Goal: Book appointment/travel/reservation

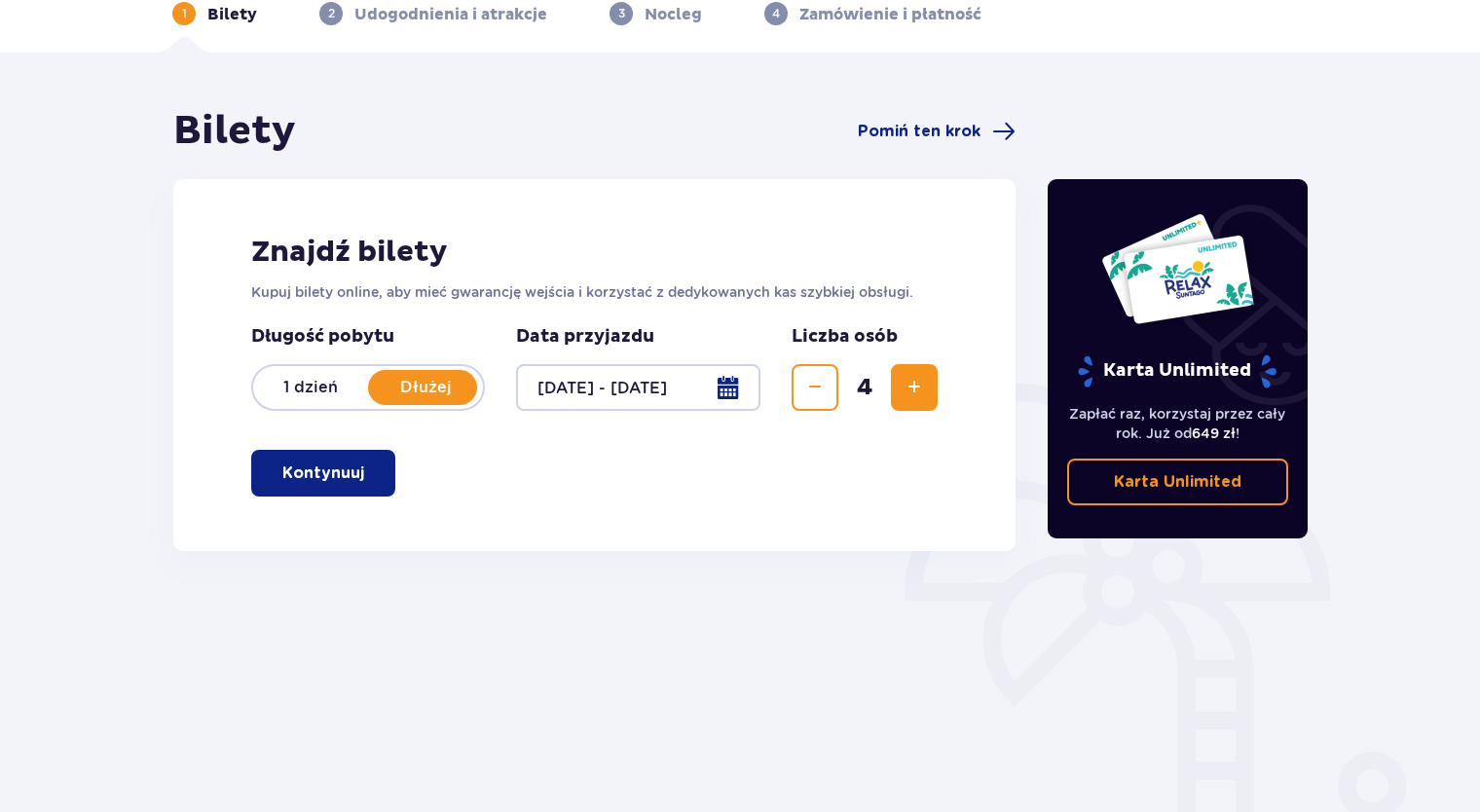
scroll to position [180, 0]
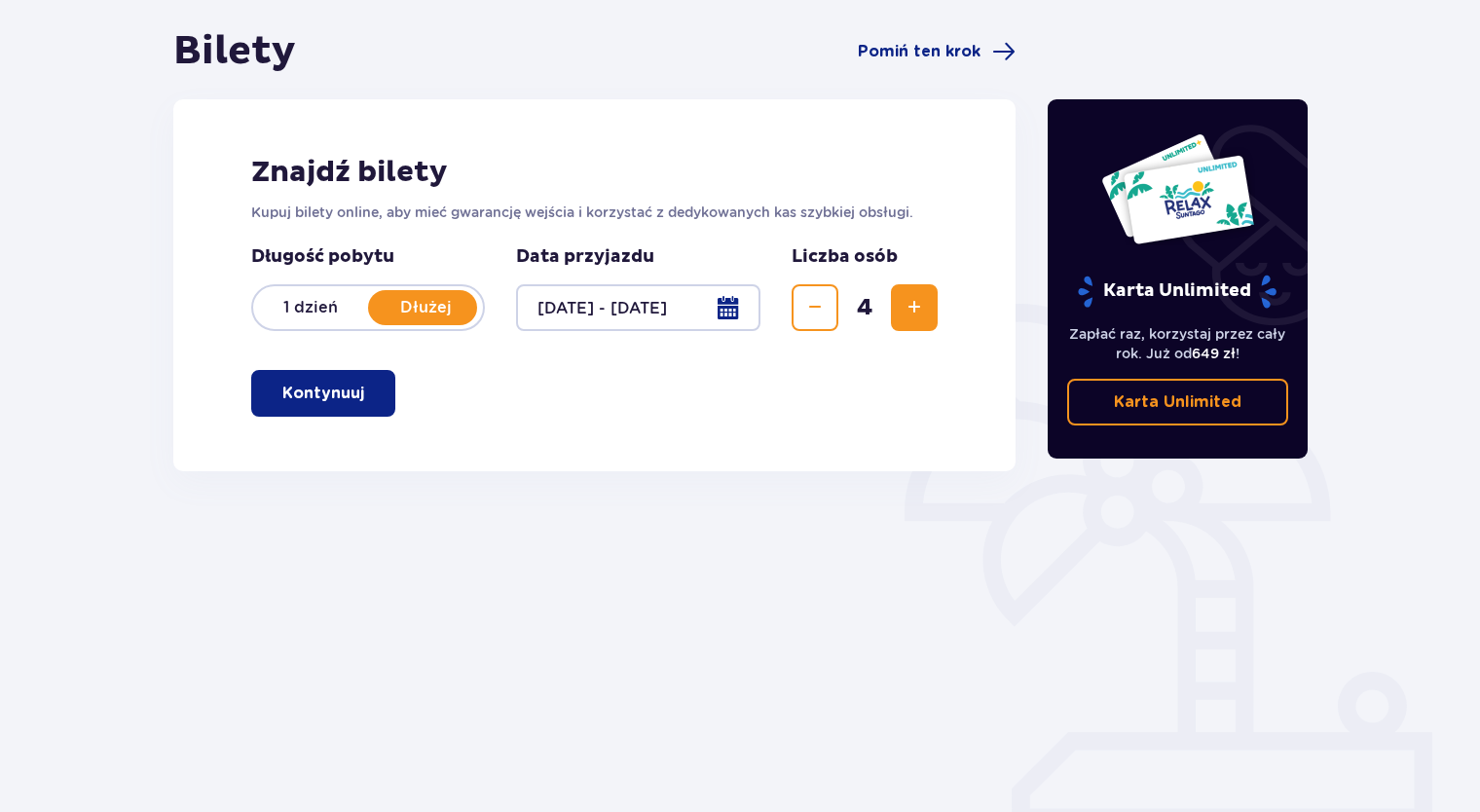
click at [624, 304] on div at bounding box center [638, 307] width 244 height 47
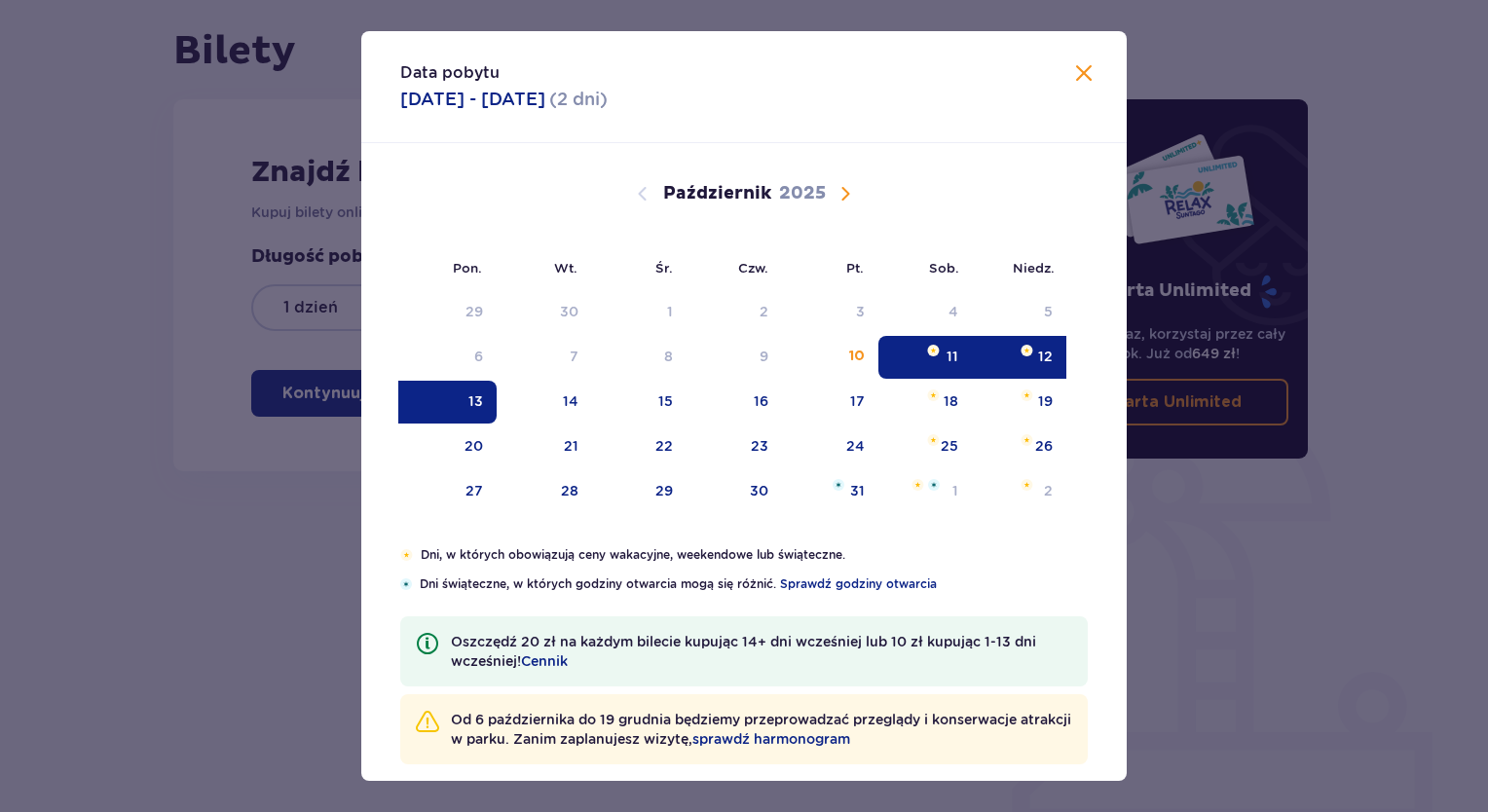
click at [839, 197] on span "Następny miesiąc" at bounding box center [846, 194] width 23 height 23
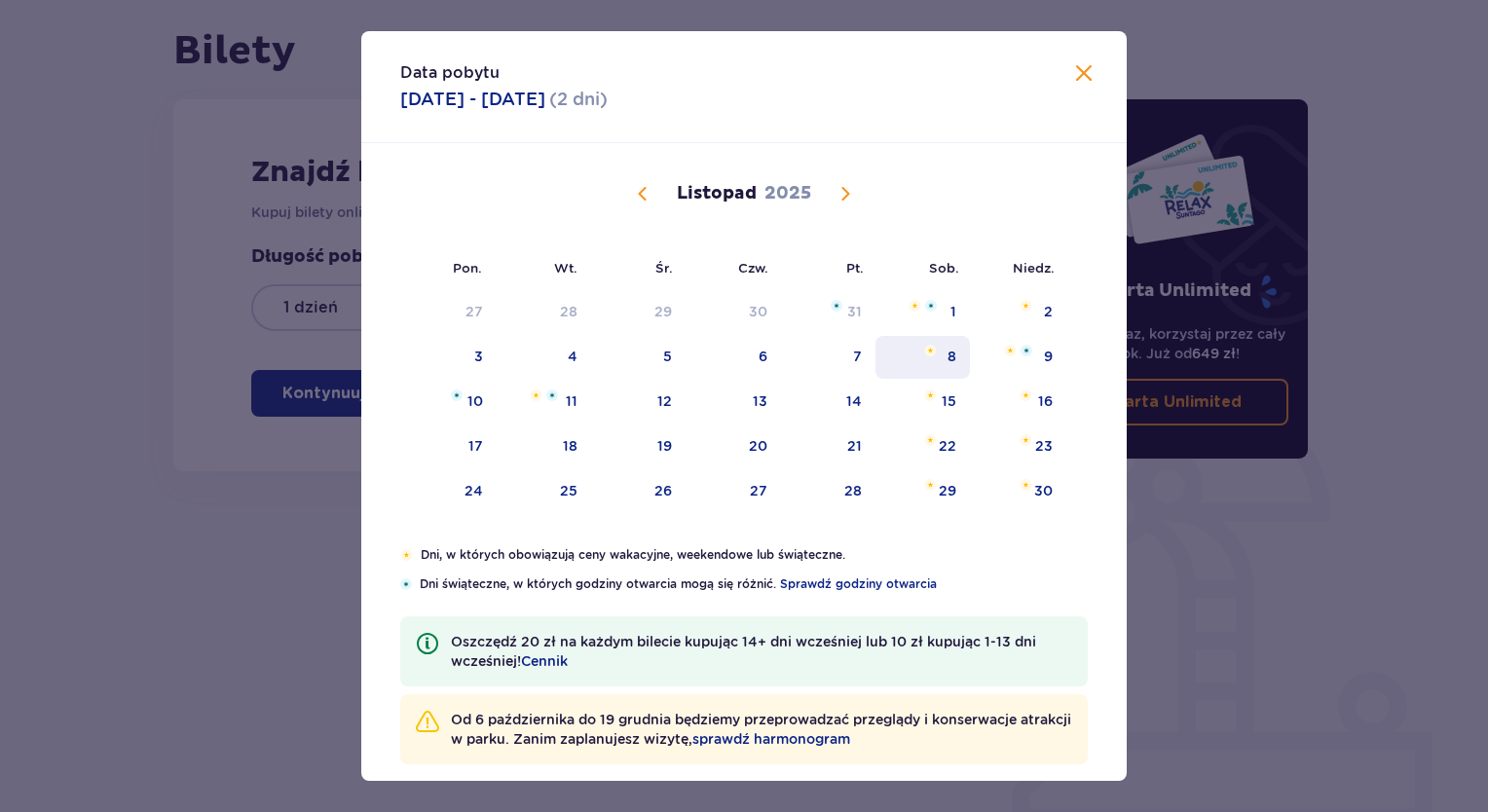
click at [932, 360] on div "8" at bounding box center [923, 357] width 95 height 43
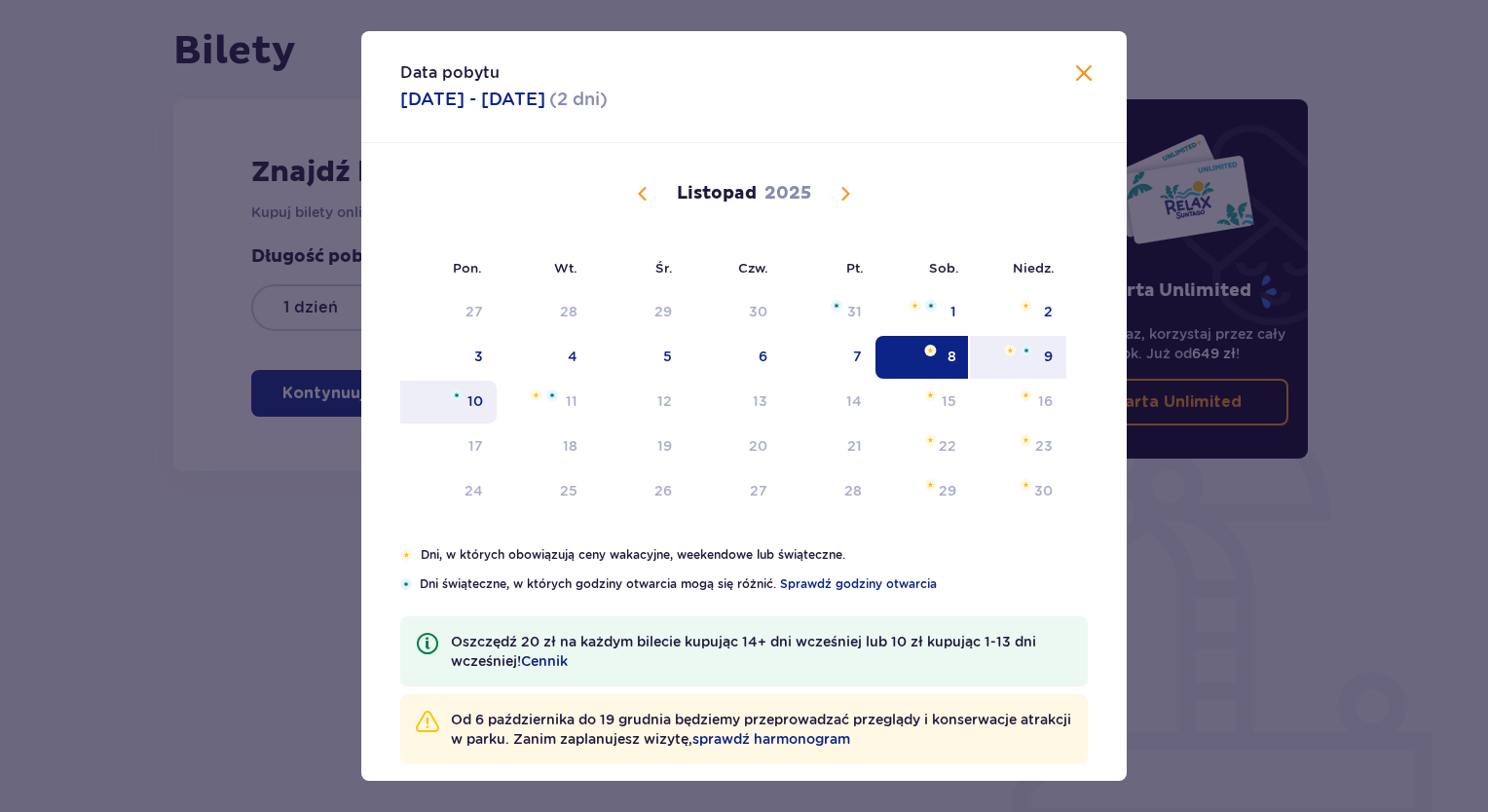
click at [476, 407] on div "10" at bounding box center [475, 401] width 16 height 20
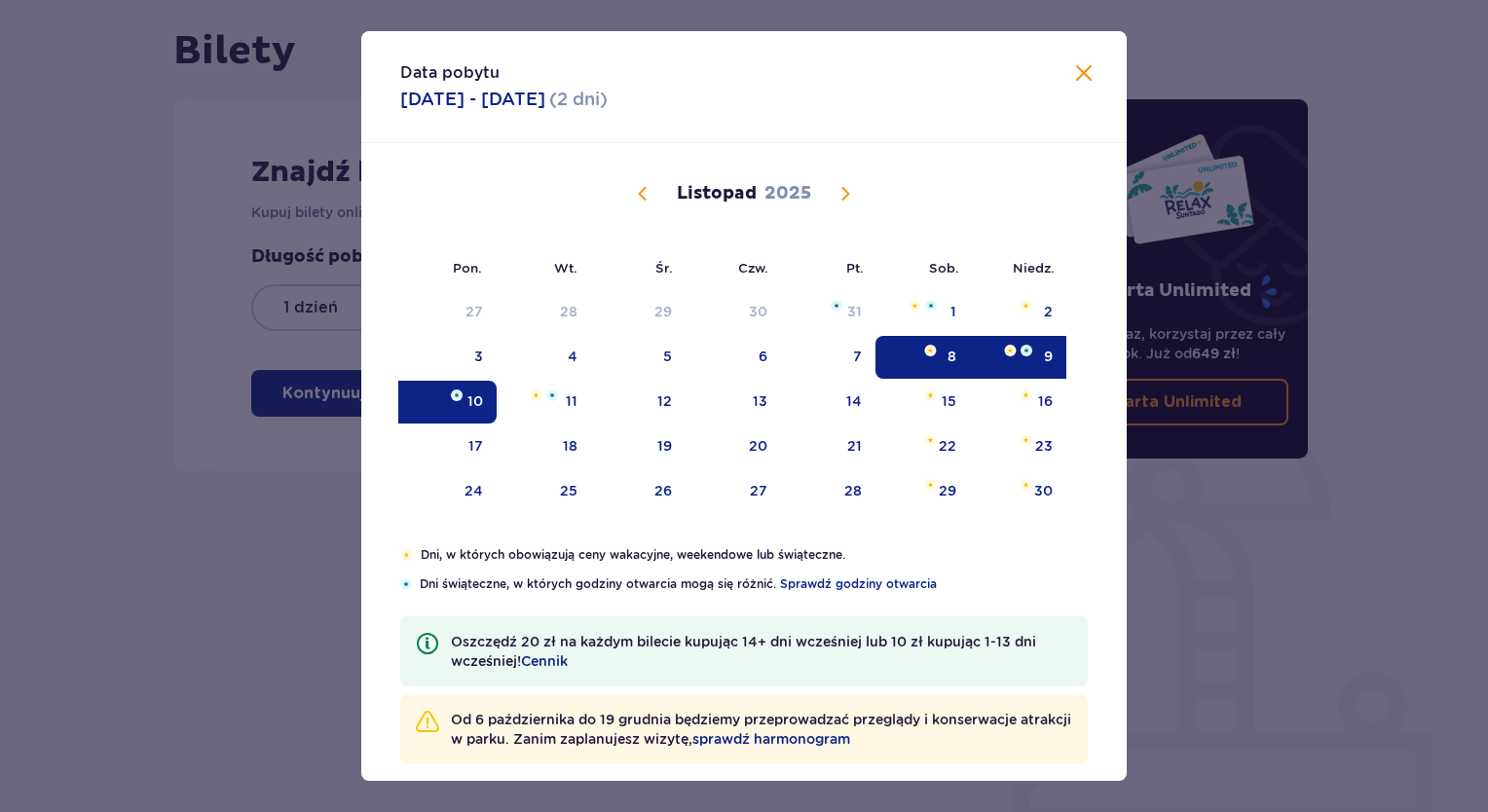
type input "[DATE] - [DATE]"
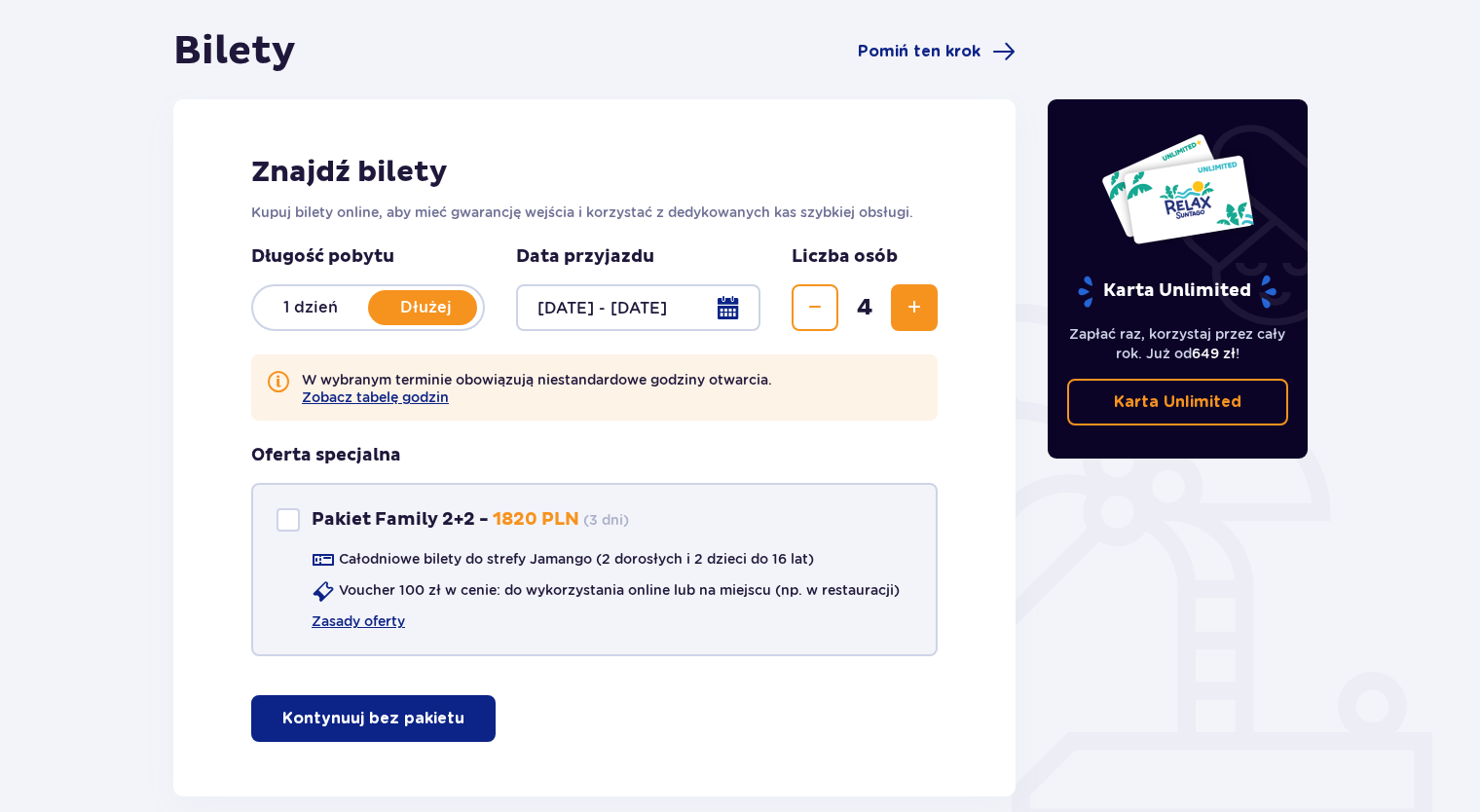
click at [290, 526] on div "Pakiet Family 2+2" at bounding box center [288, 520] width 23 height 23
checkbox input "true"
